Goal: Information Seeking & Learning: Compare options

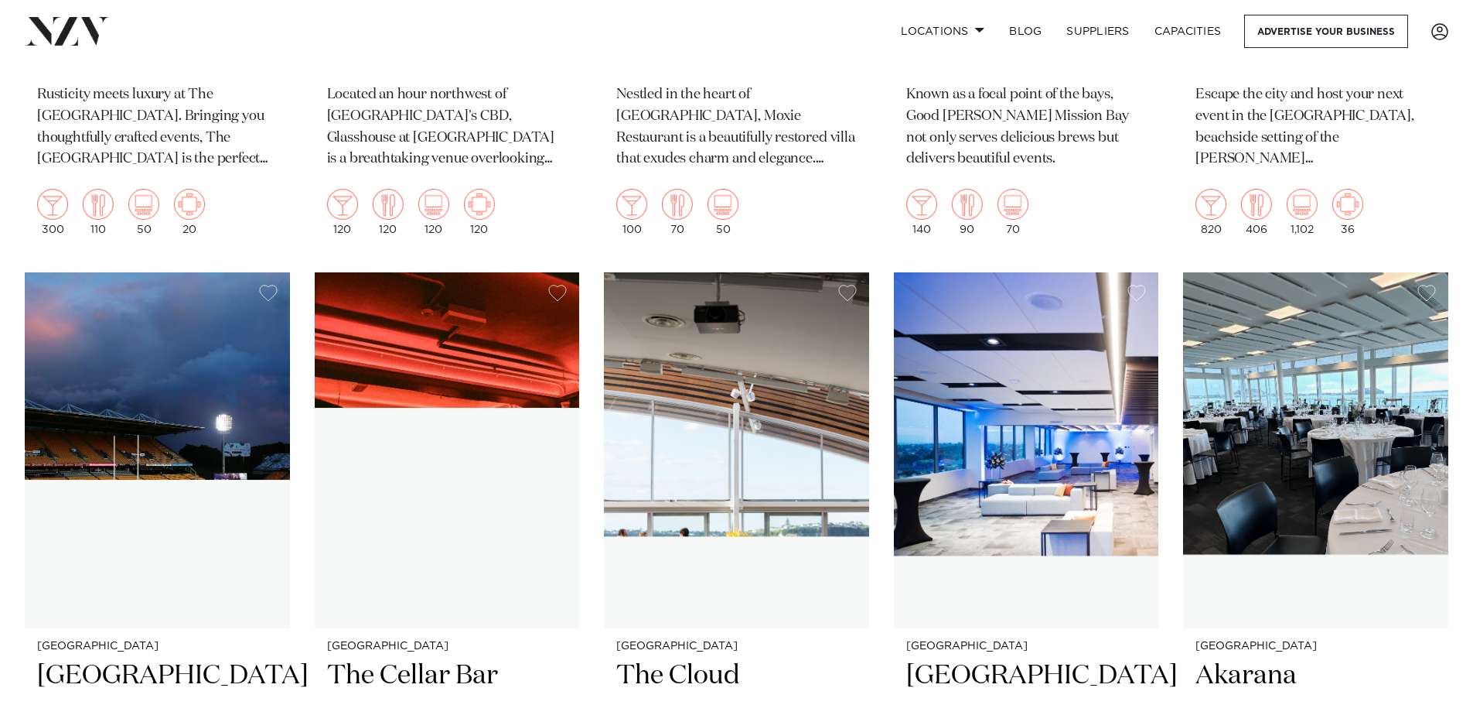
scroll to position [8499, 0]
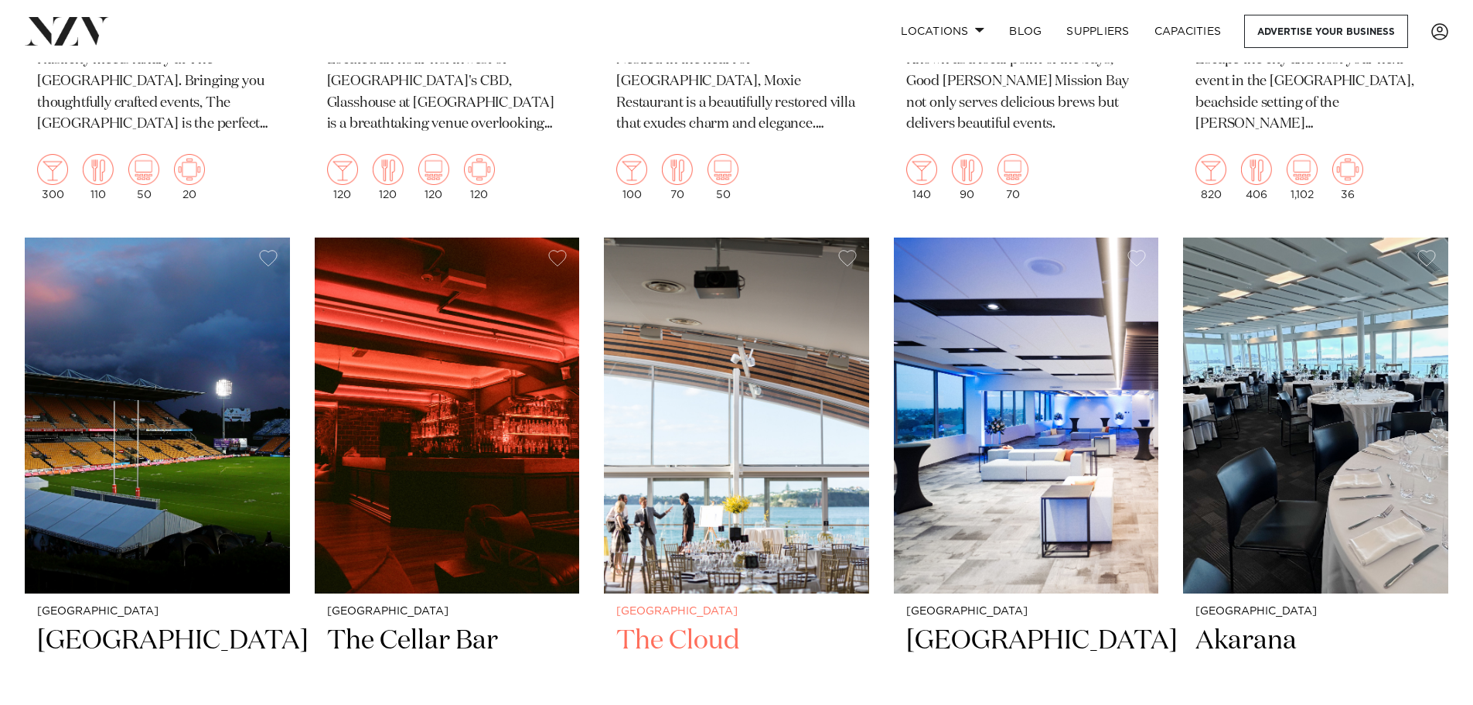
click at [695, 547] on img at bounding box center [736, 415] width 265 height 356
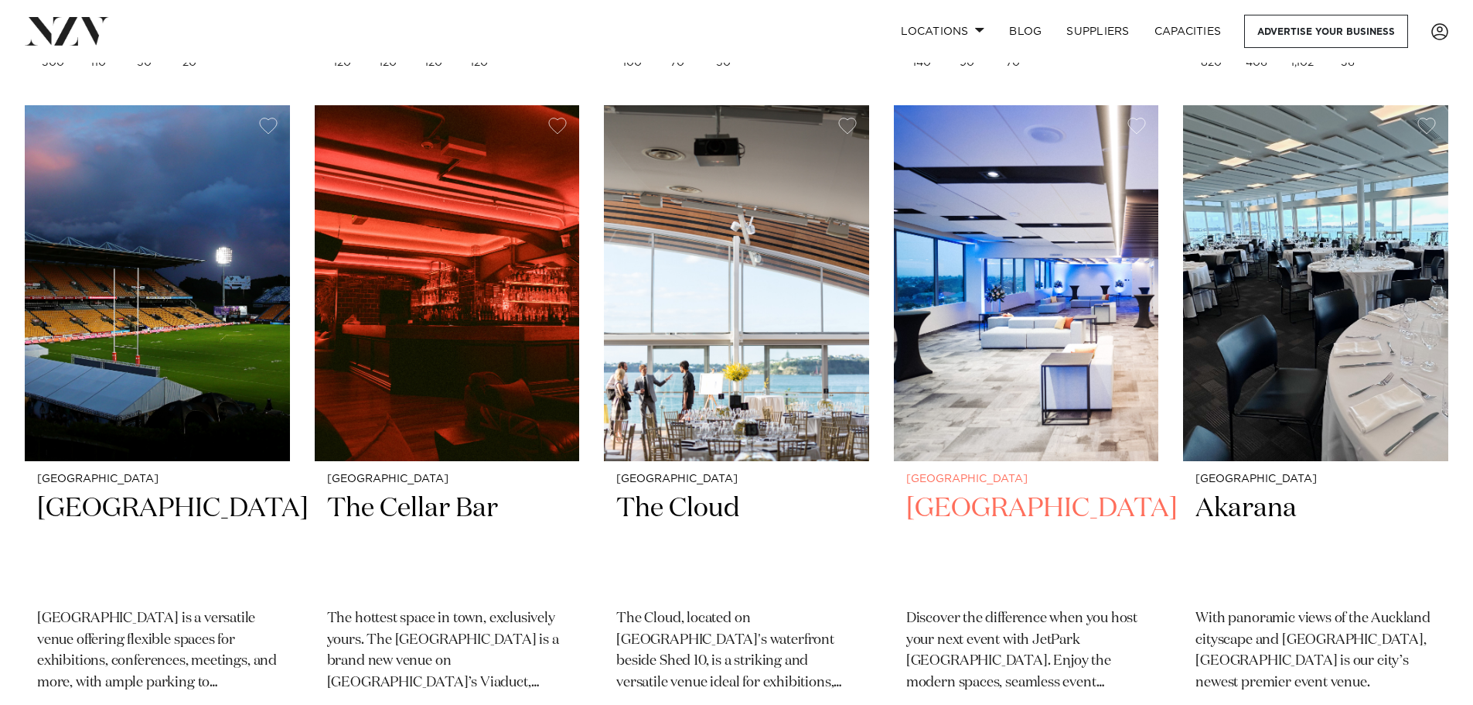
scroll to position [8693, 0]
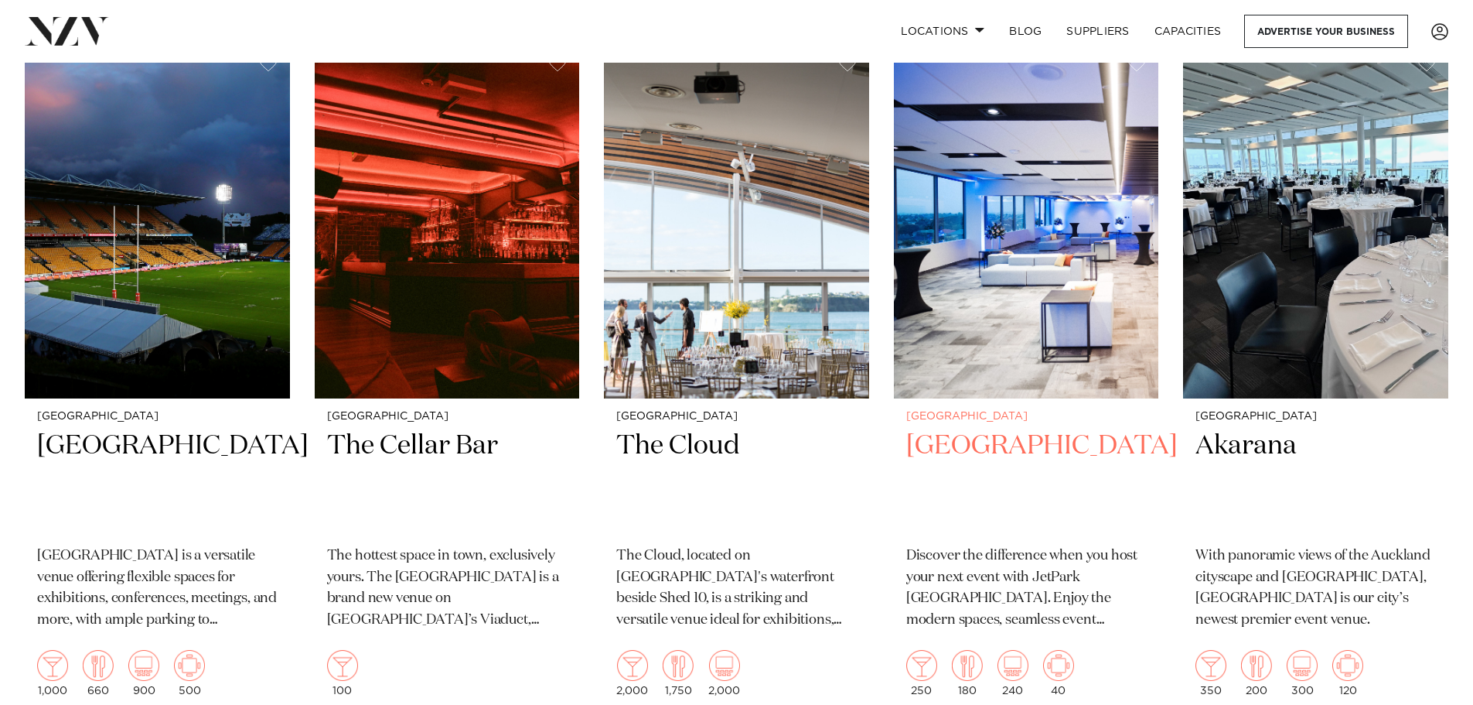
click at [999, 428] on h2 "Jet Park Hotel AKL" at bounding box center [1026, 480] width 241 height 104
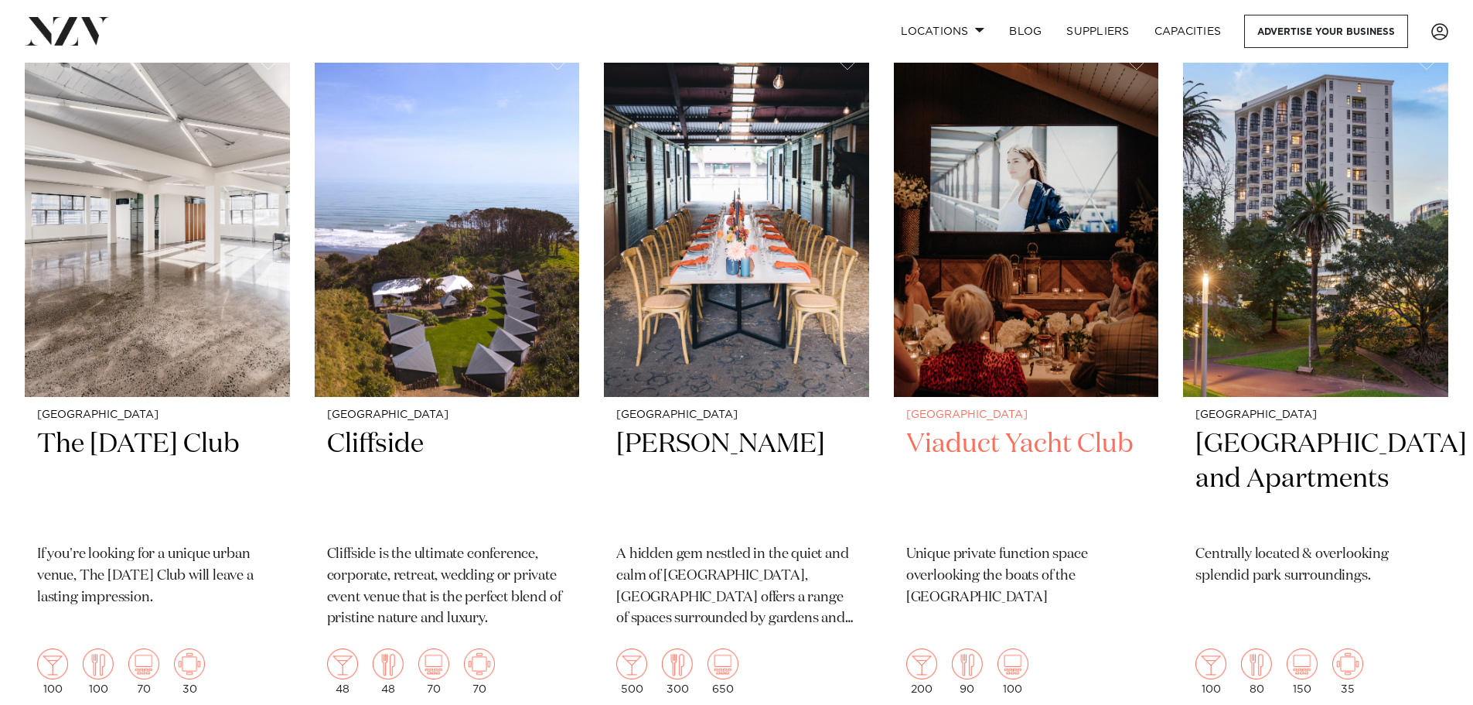
scroll to position [13606, 0]
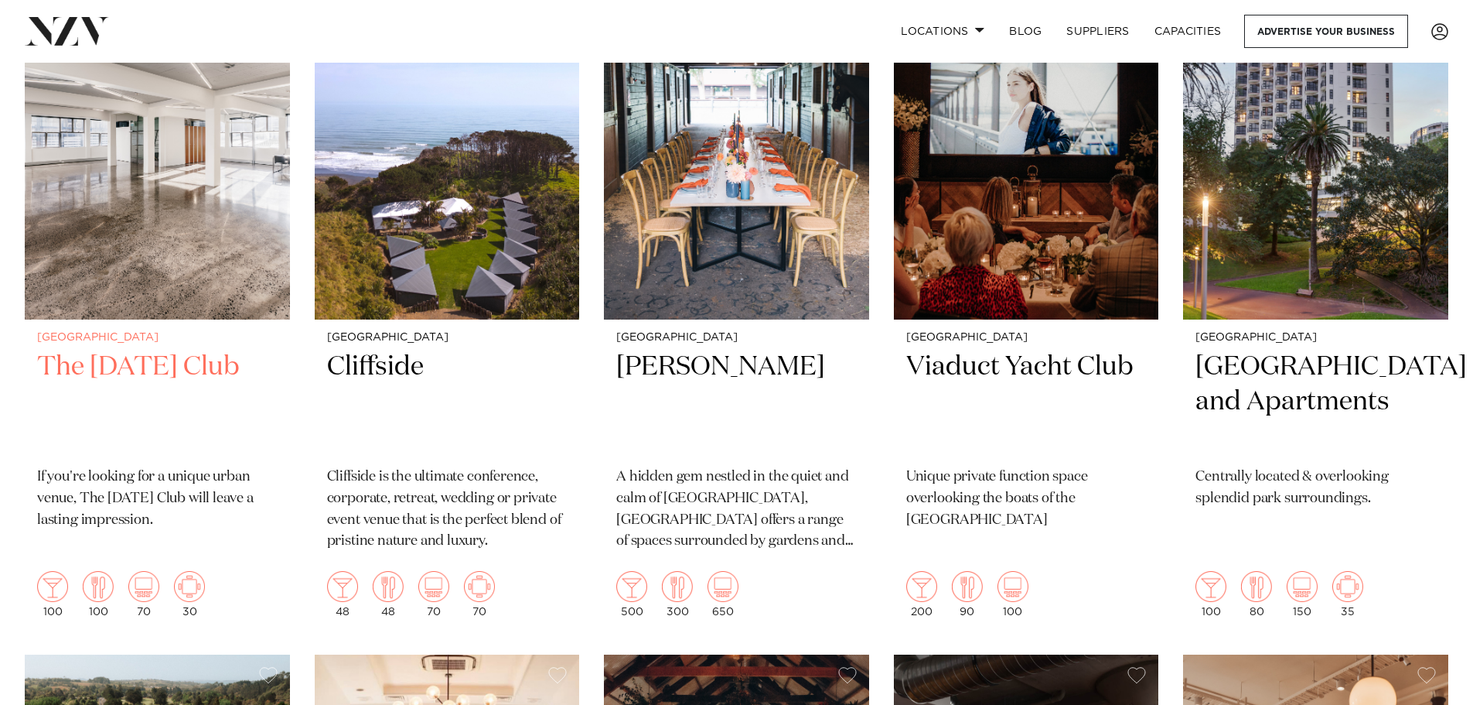
click at [82, 350] on h2 "The Tuesday Club" at bounding box center [157, 402] width 241 height 104
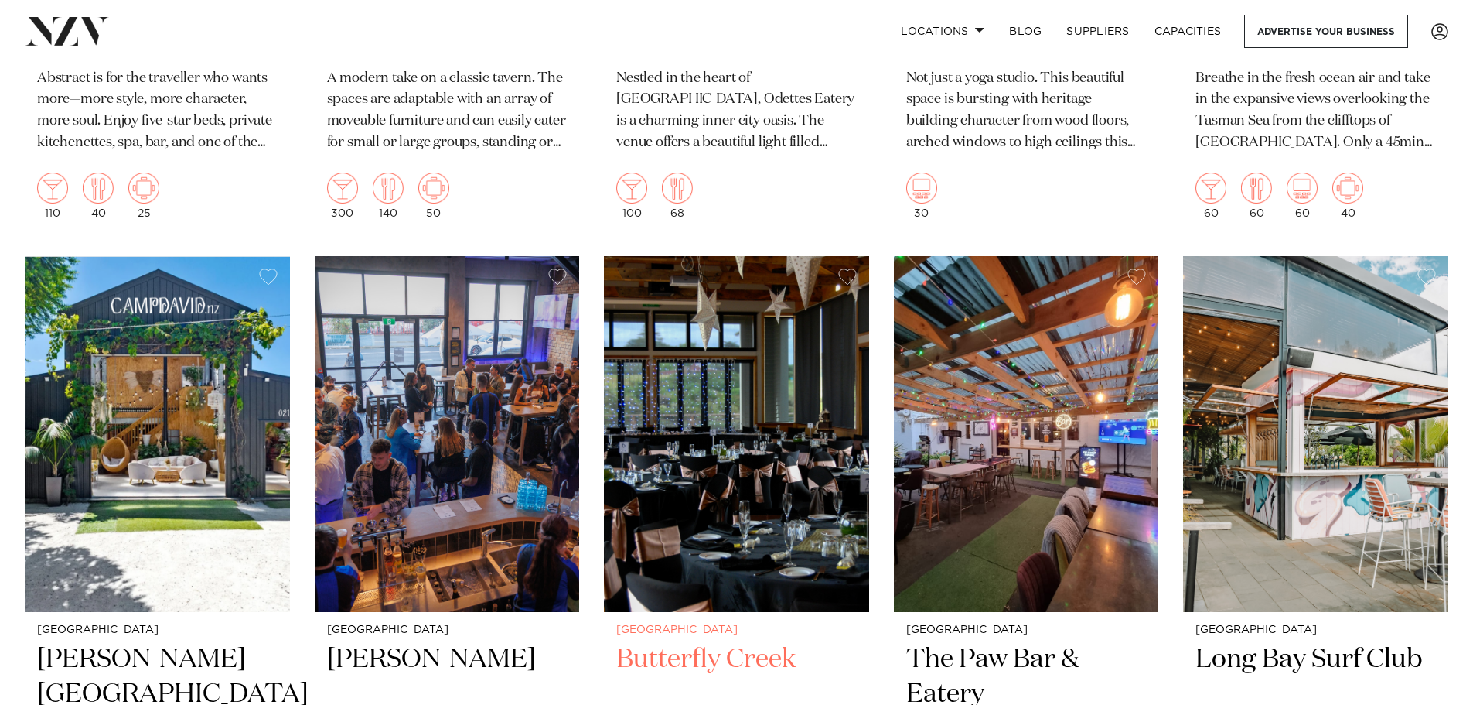
scroll to position [15404, 0]
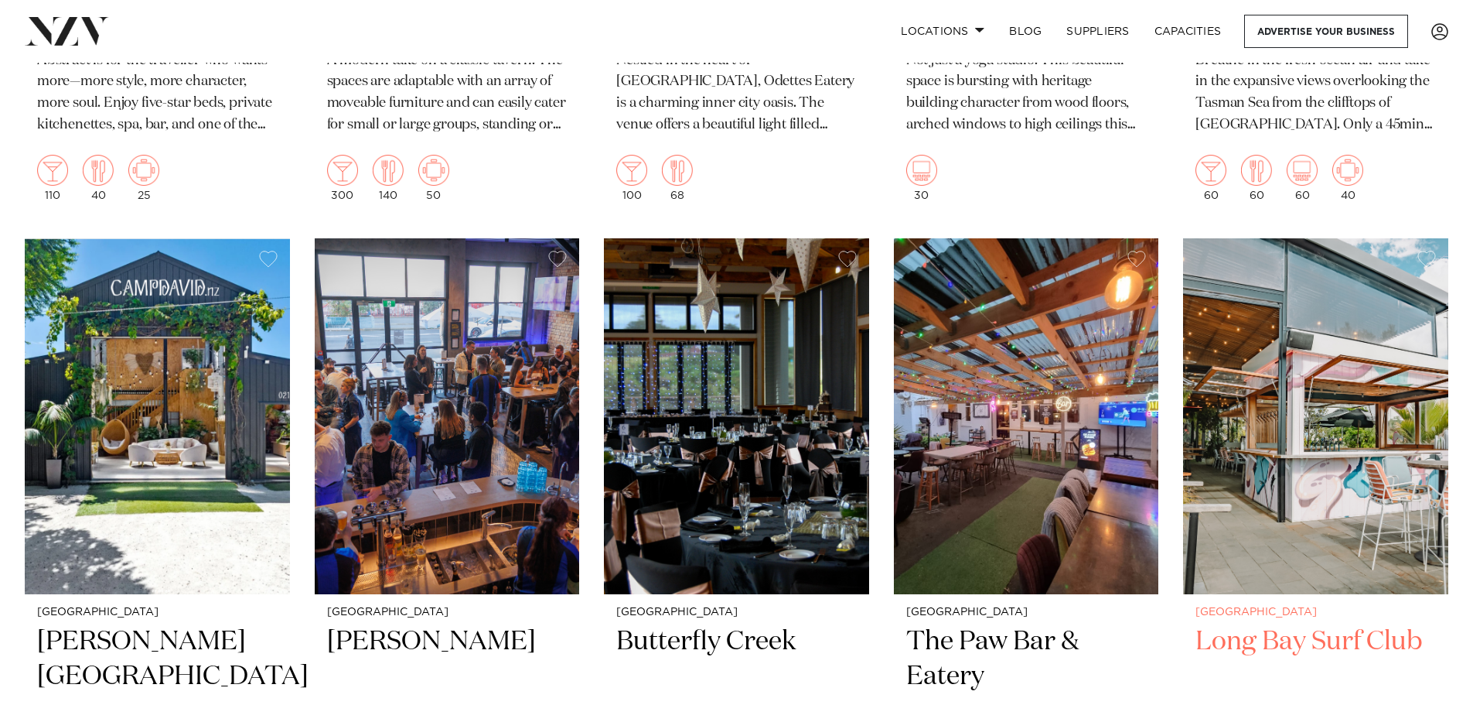
click at [1326, 624] on h2 "Long Bay Surf Club" at bounding box center [1316, 676] width 241 height 104
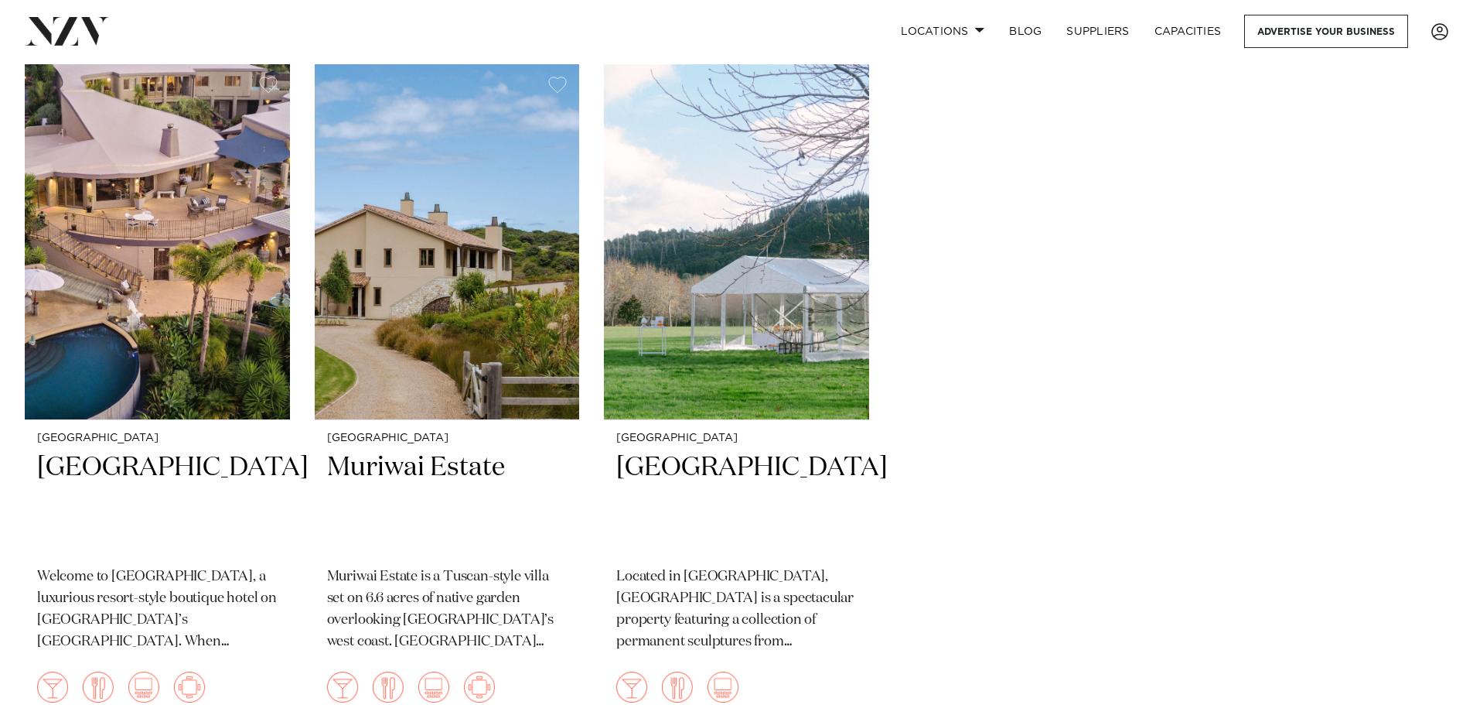
scroll to position [16960, 0]
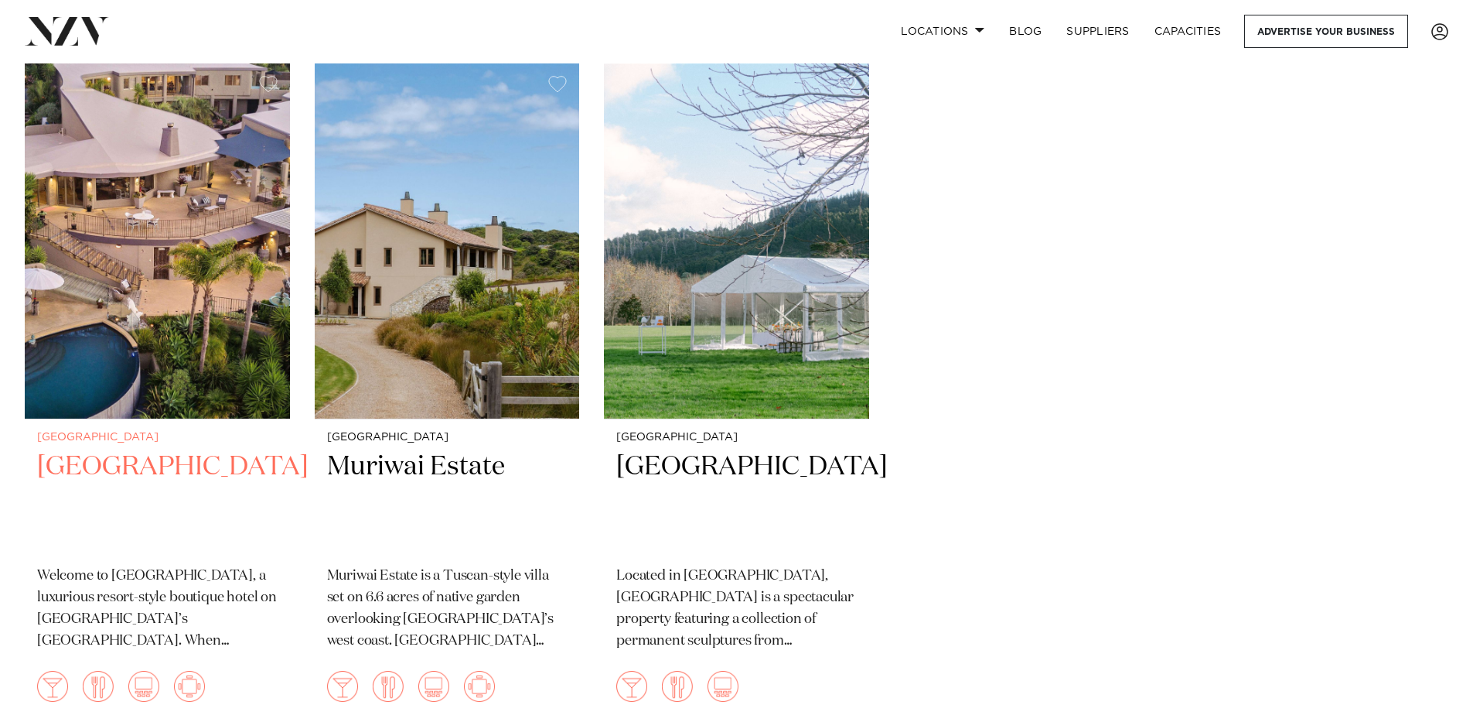
click at [105, 449] on h2 "Delamore Lodge" at bounding box center [157, 501] width 241 height 104
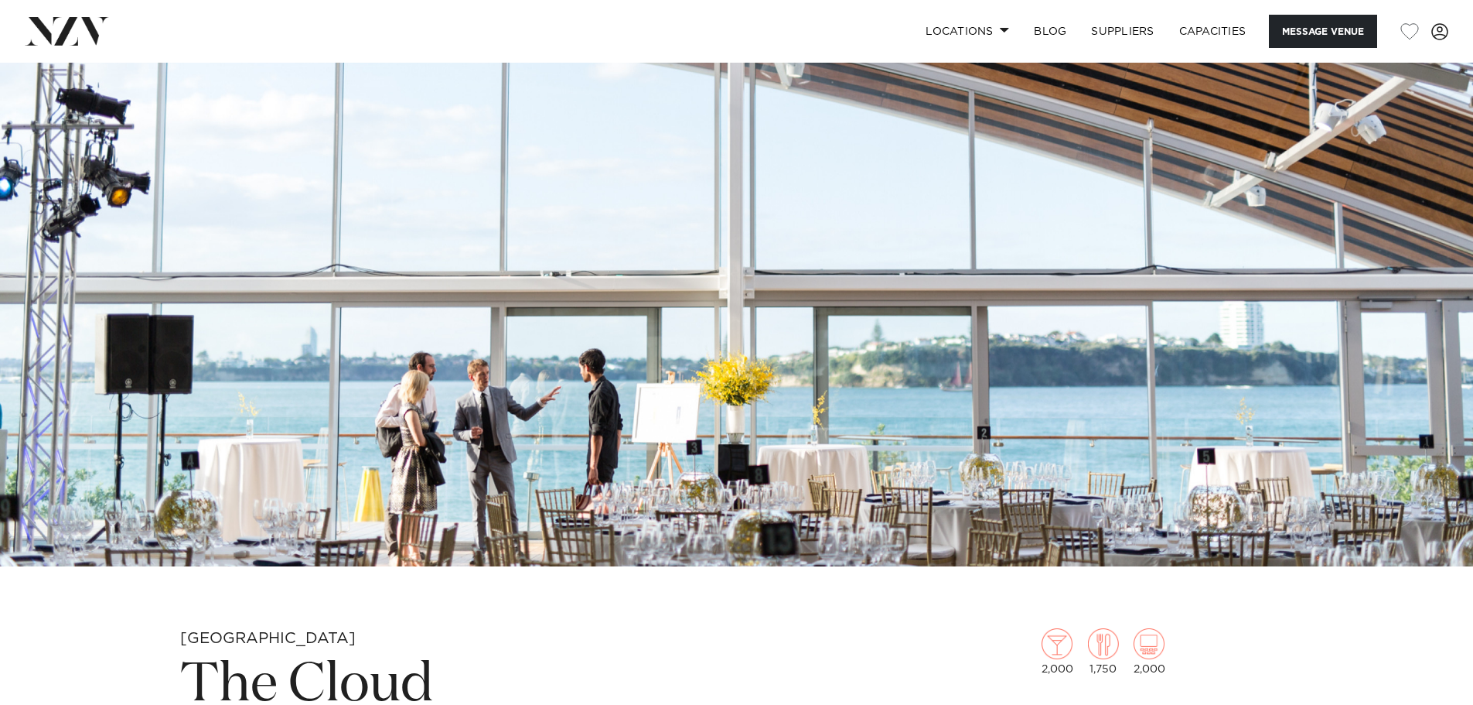
scroll to position [232, 0]
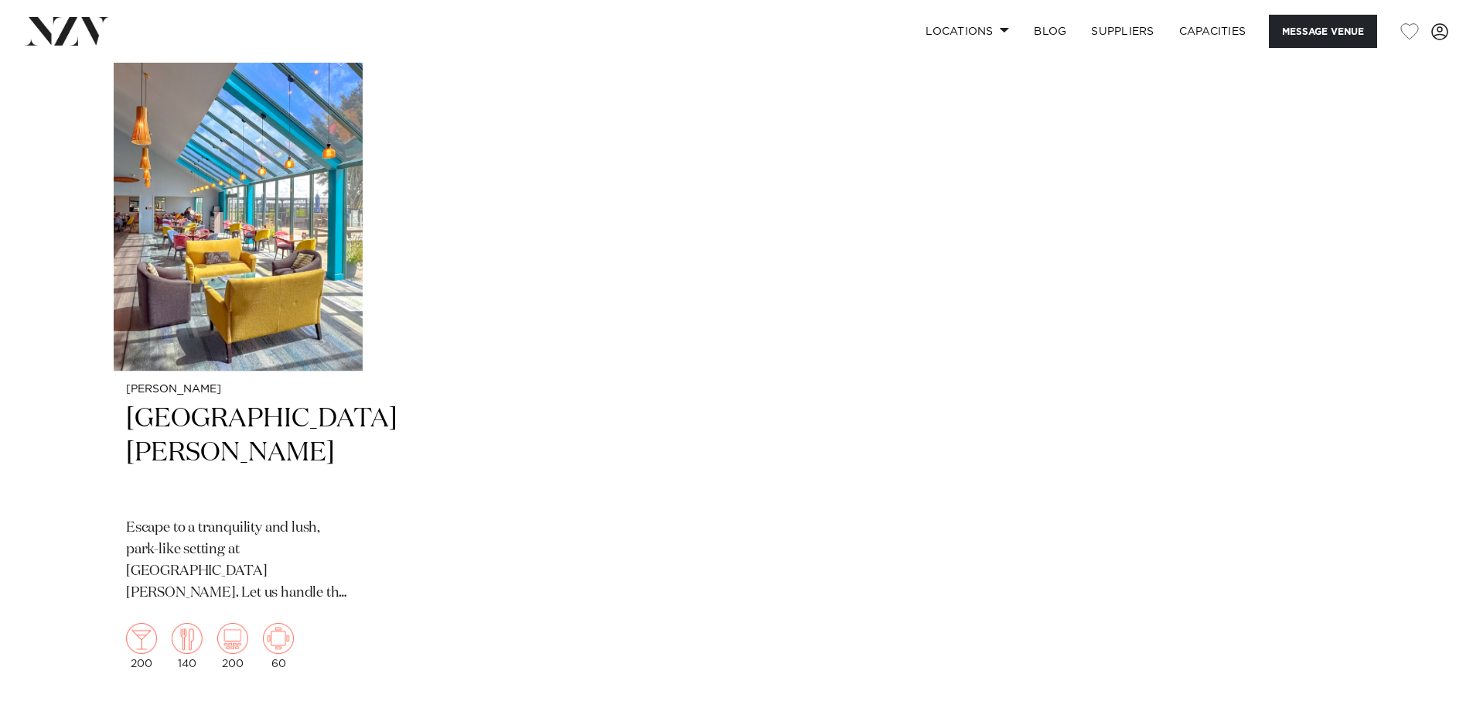
scroll to position [3480, 0]
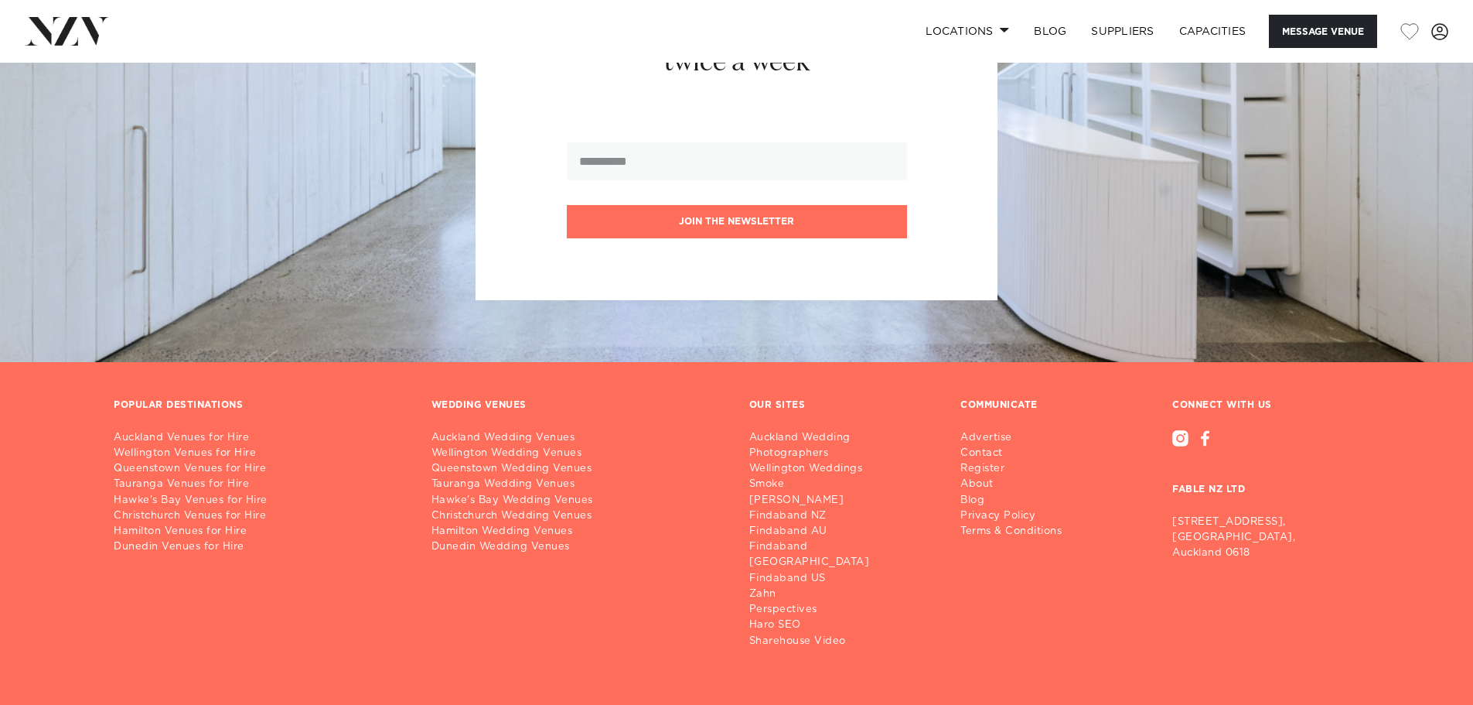
scroll to position [3342, 0]
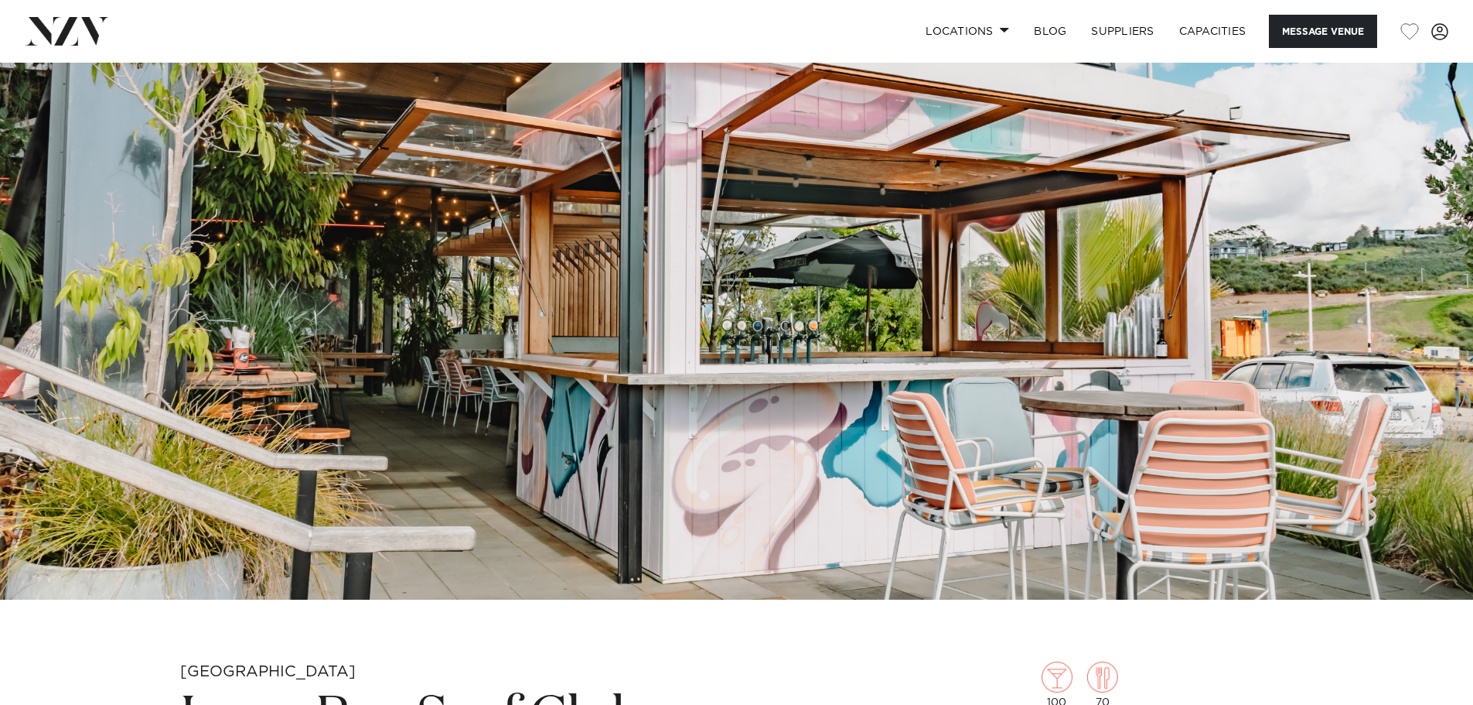
scroll to position [155, 0]
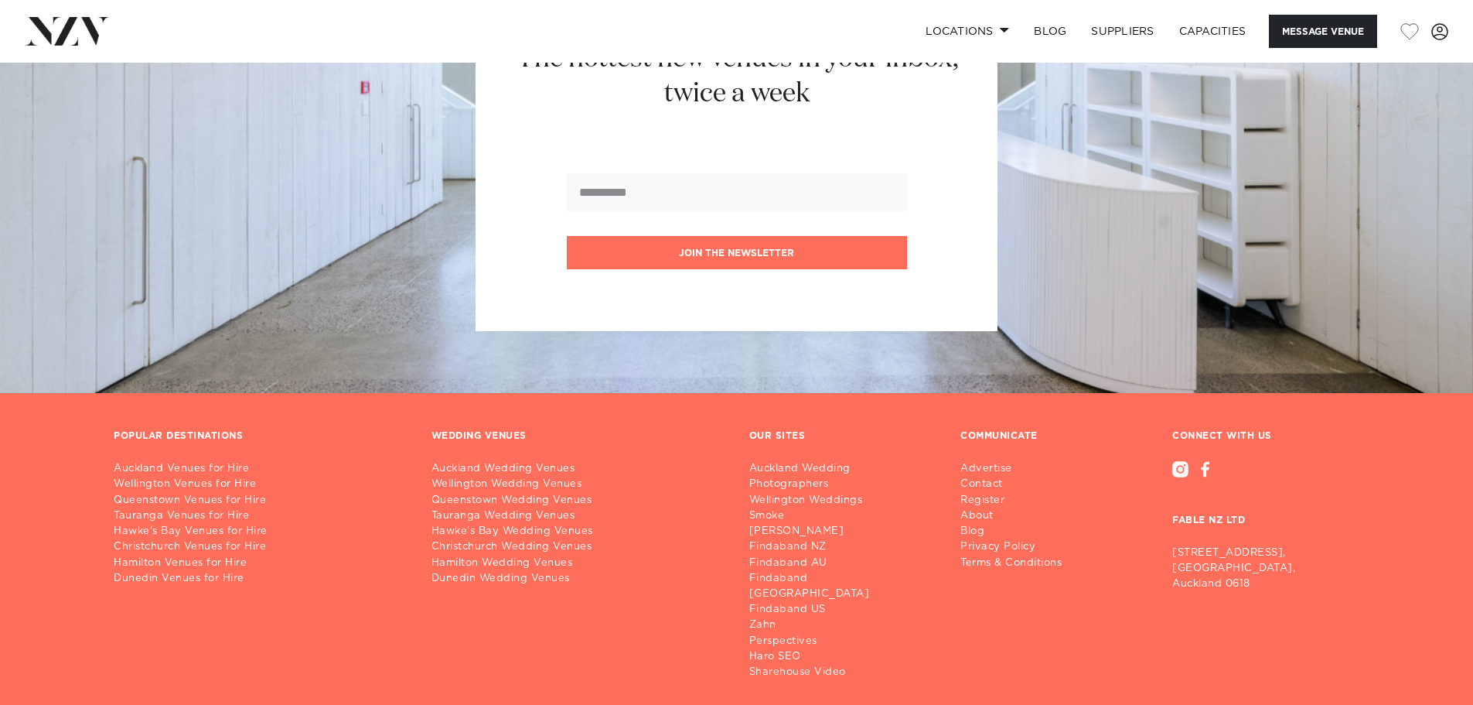
scroll to position [3083, 0]
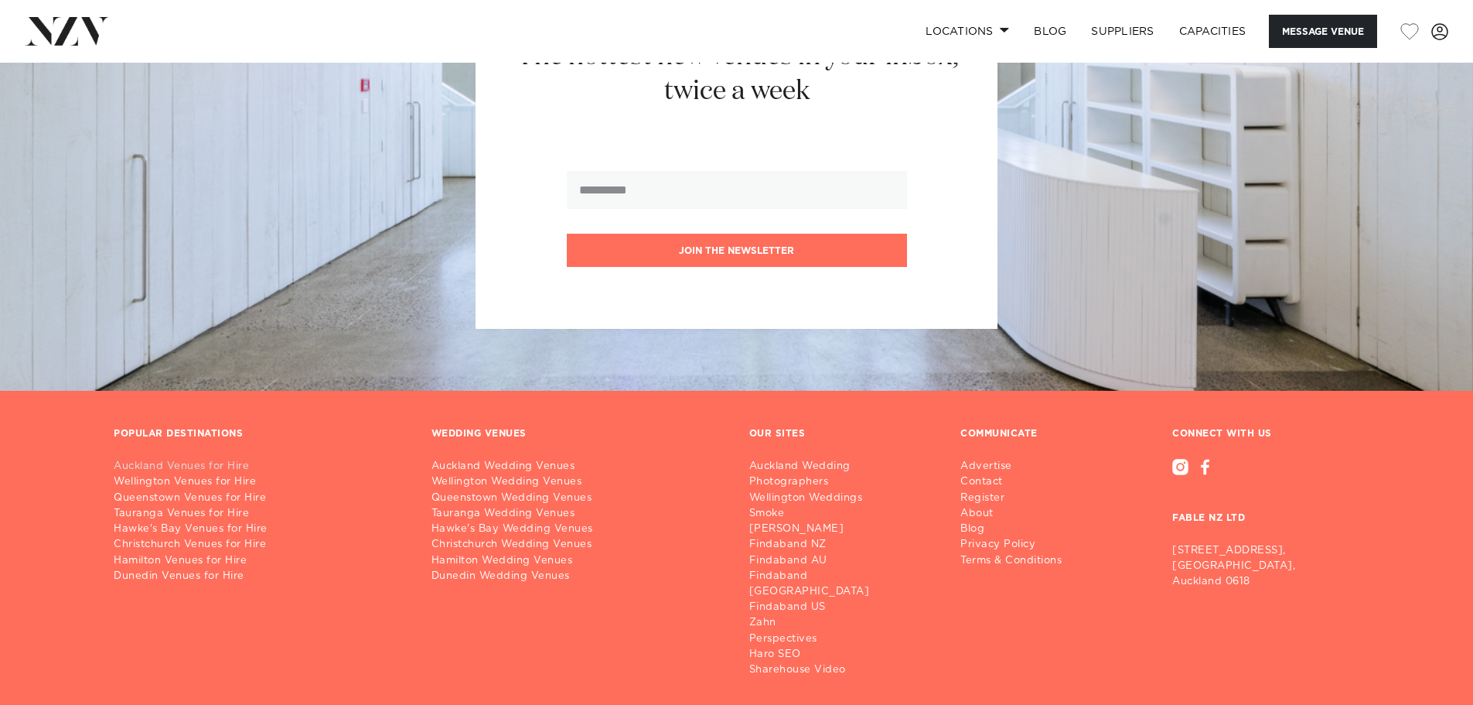
click at [199, 466] on link "Auckland Venues for Hire" at bounding box center [260, 466] width 293 height 15
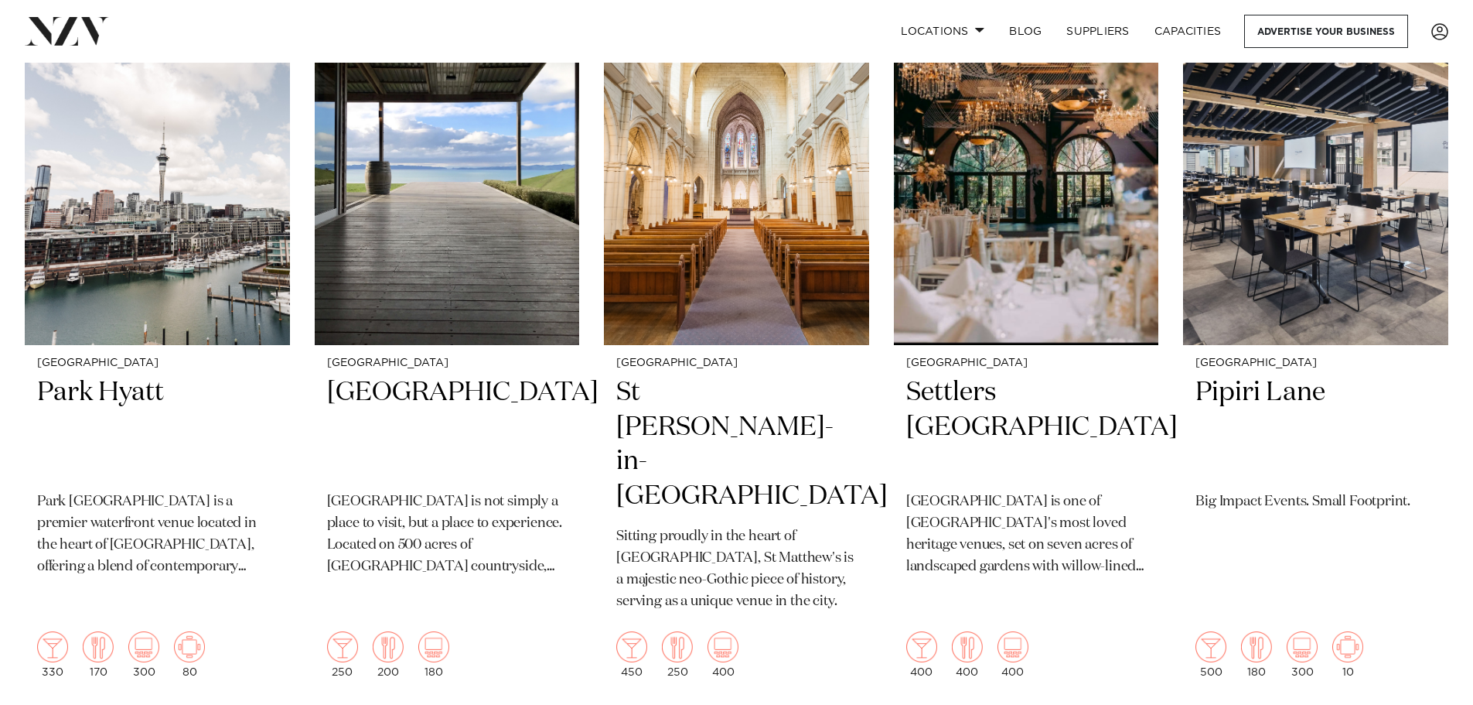
scroll to position [2088, 0]
